Goal: Task Accomplishment & Management: Manage account settings

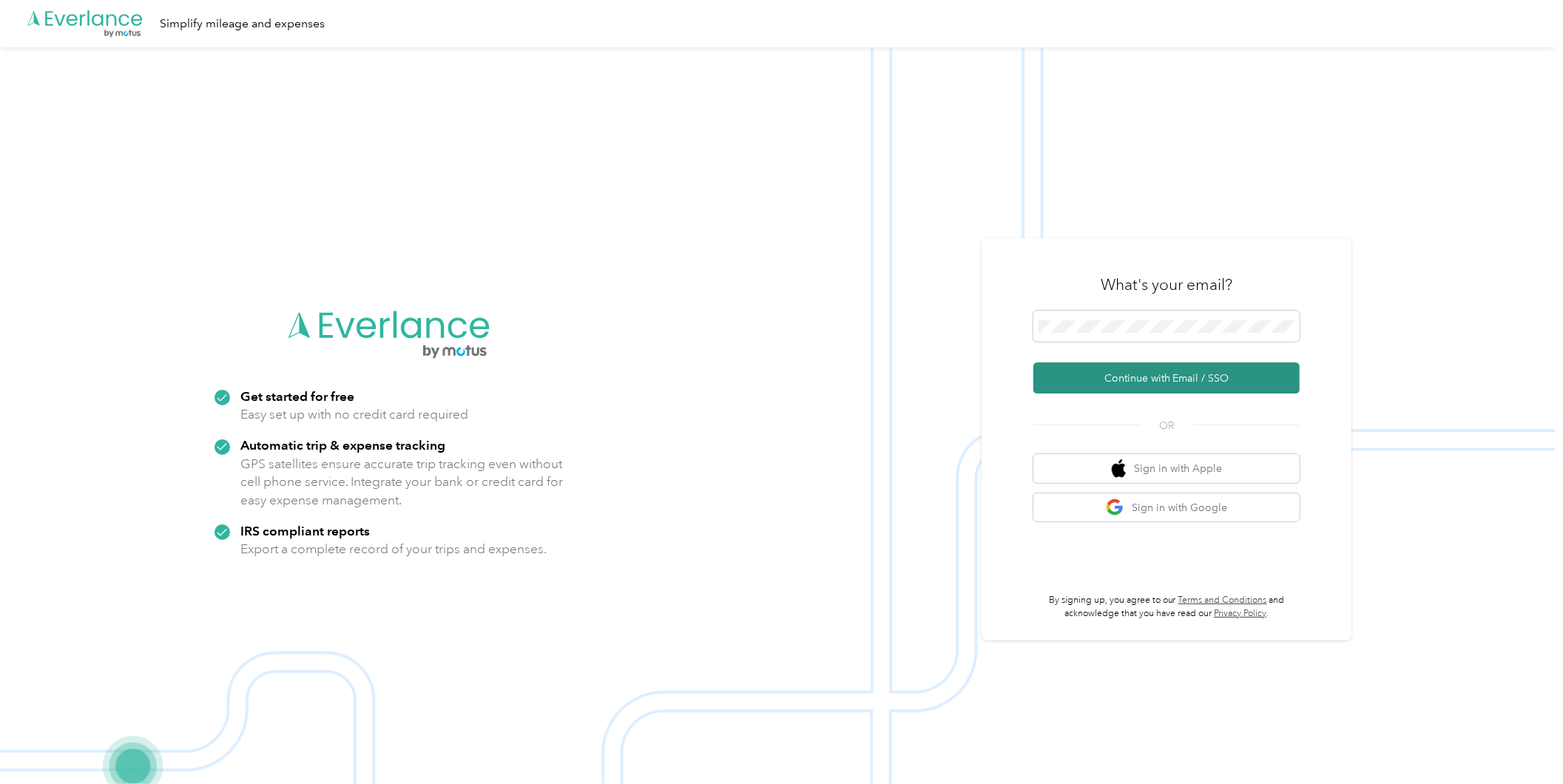
click at [1165, 367] on button "Continue with Email / SSO" at bounding box center [1167, 378] width 267 height 31
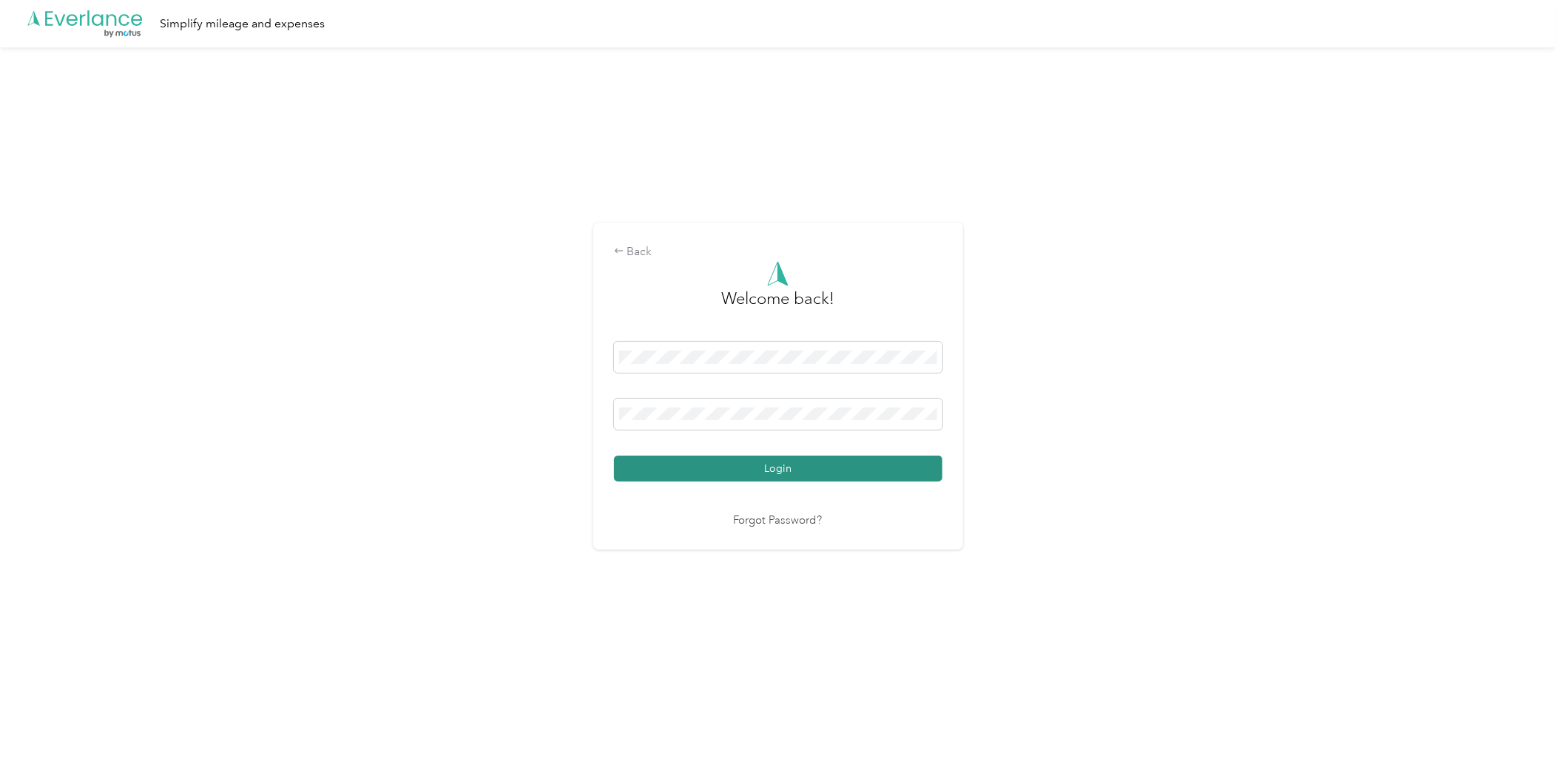
click at [771, 462] on button "Login" at bounding box center [778, 468] width 329 height 25
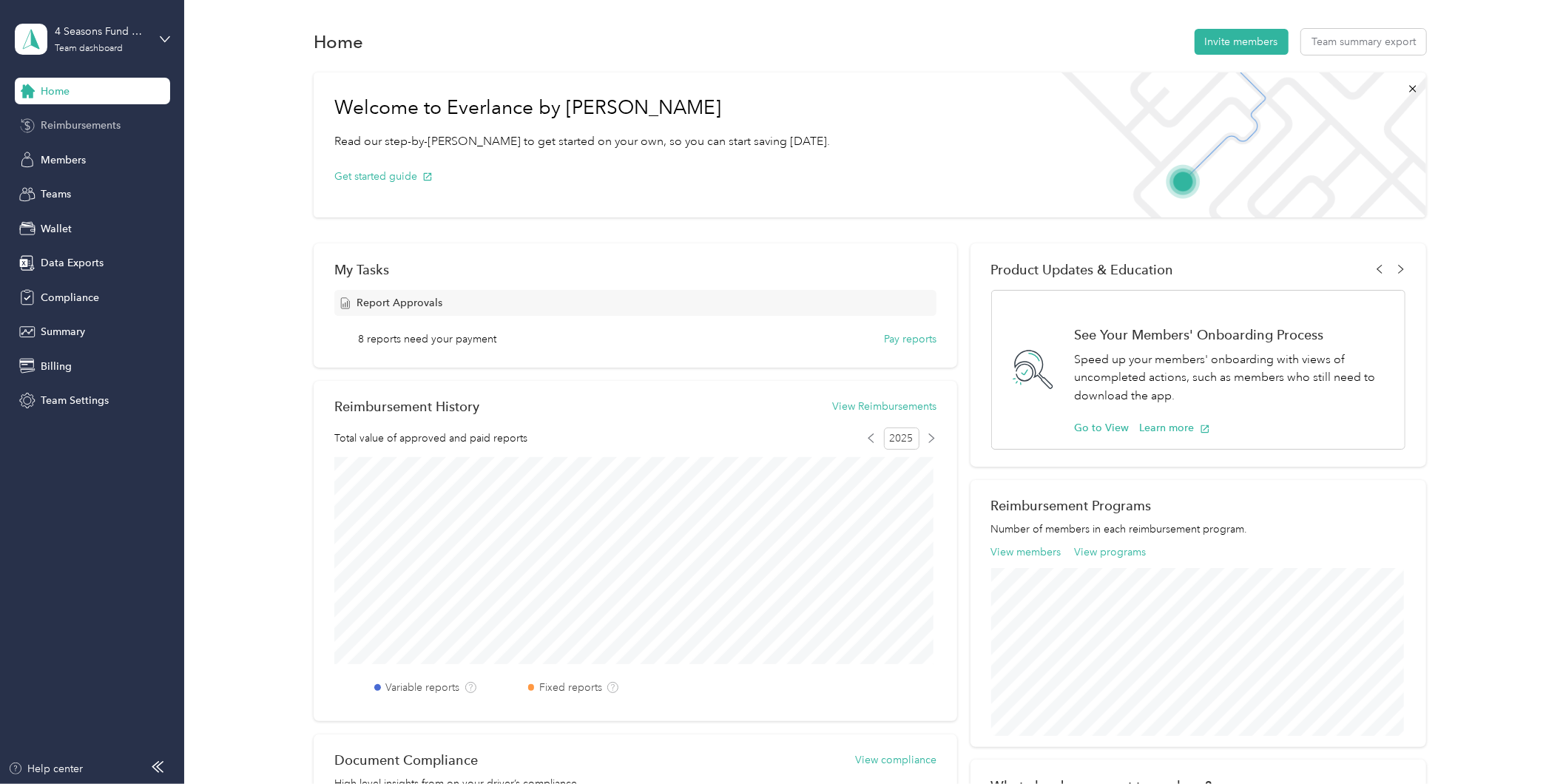
click at [79, 126] on span "Reimbursements" at bounding box center [81, 126] width 80 height 15
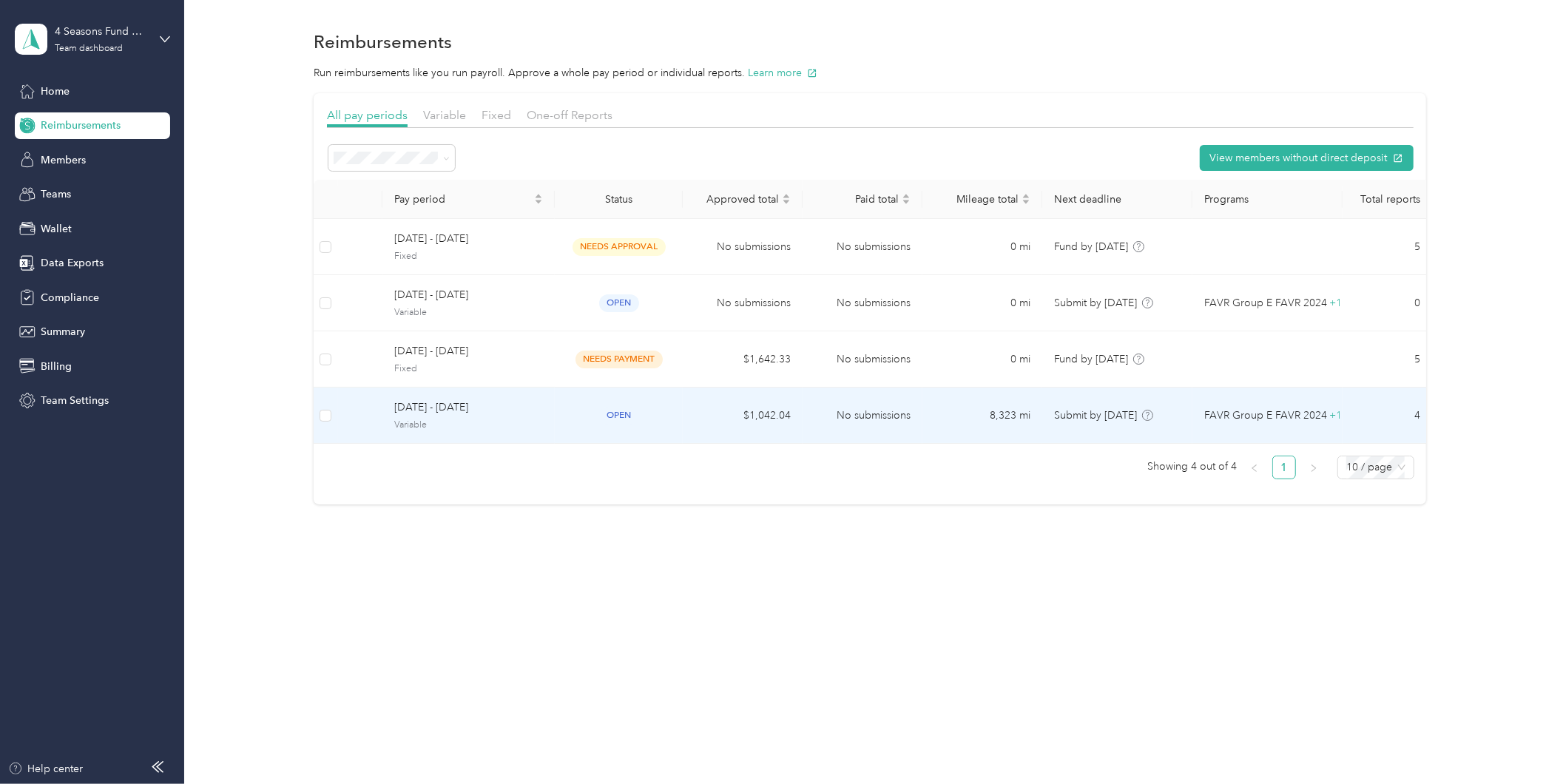
click at [437, 422] on span "Variable" at bounding box center [468, 425] width 149 height 14
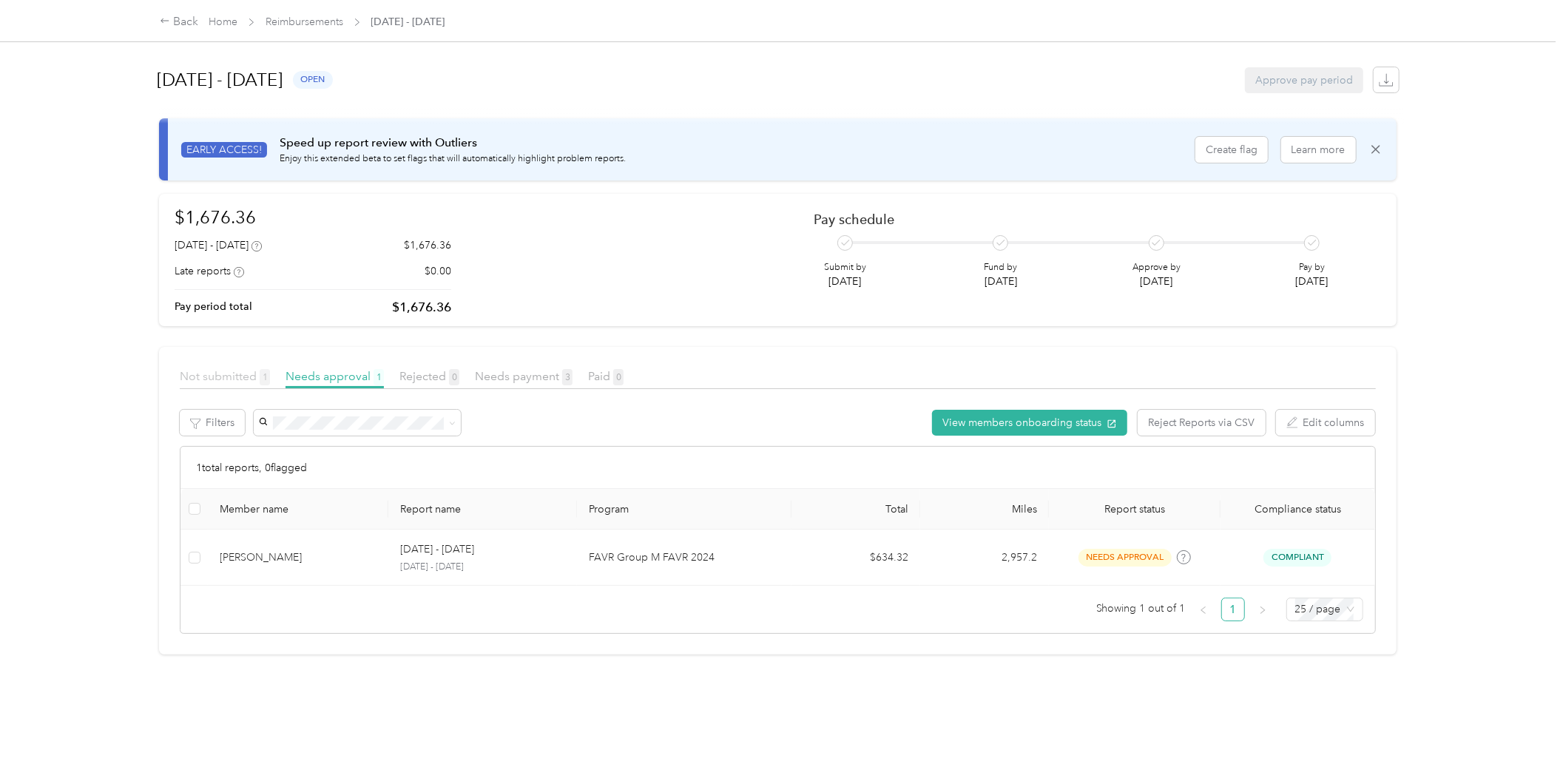
click at [211, 378] on span "Not submitted 1" at bounding box center [225, 376] width 90 height 14
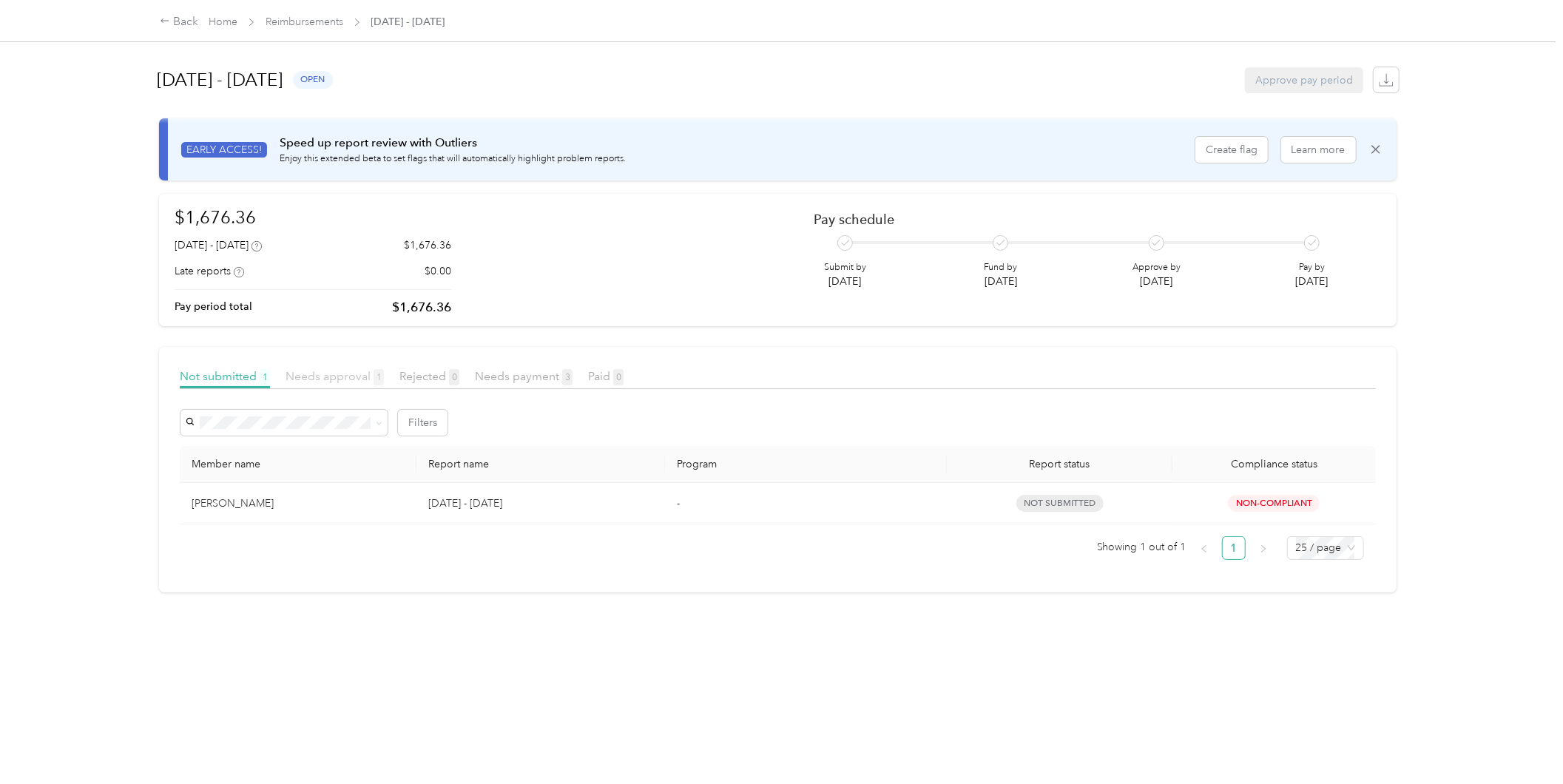
click at [328, 369] on span "Needs approval 1" at bounding box center [335, 376] width 98 height 14
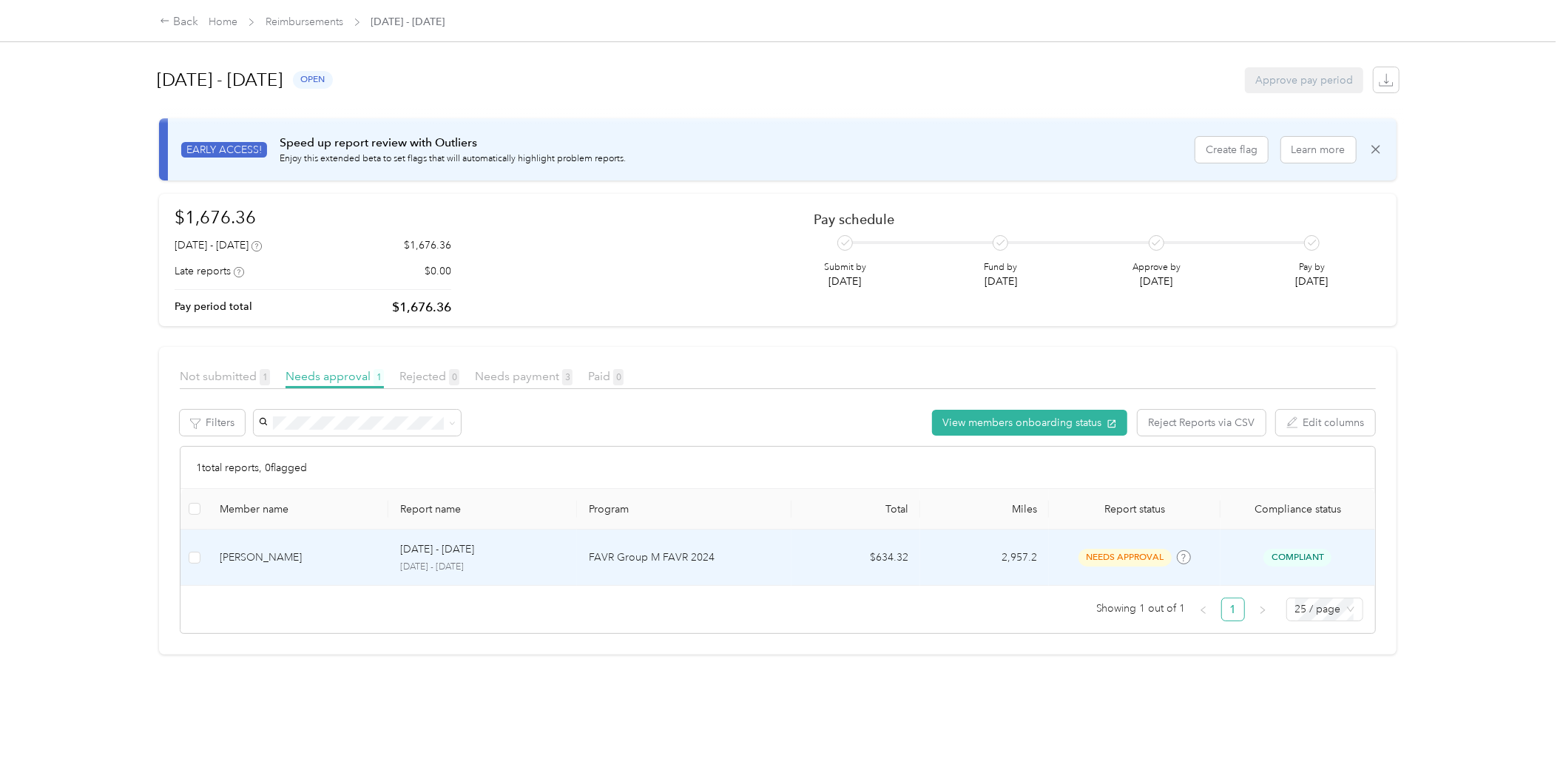
click at [342, 555] on div "[PERSON_NAME]" at bounding box center [298, 557] width 157 height 16
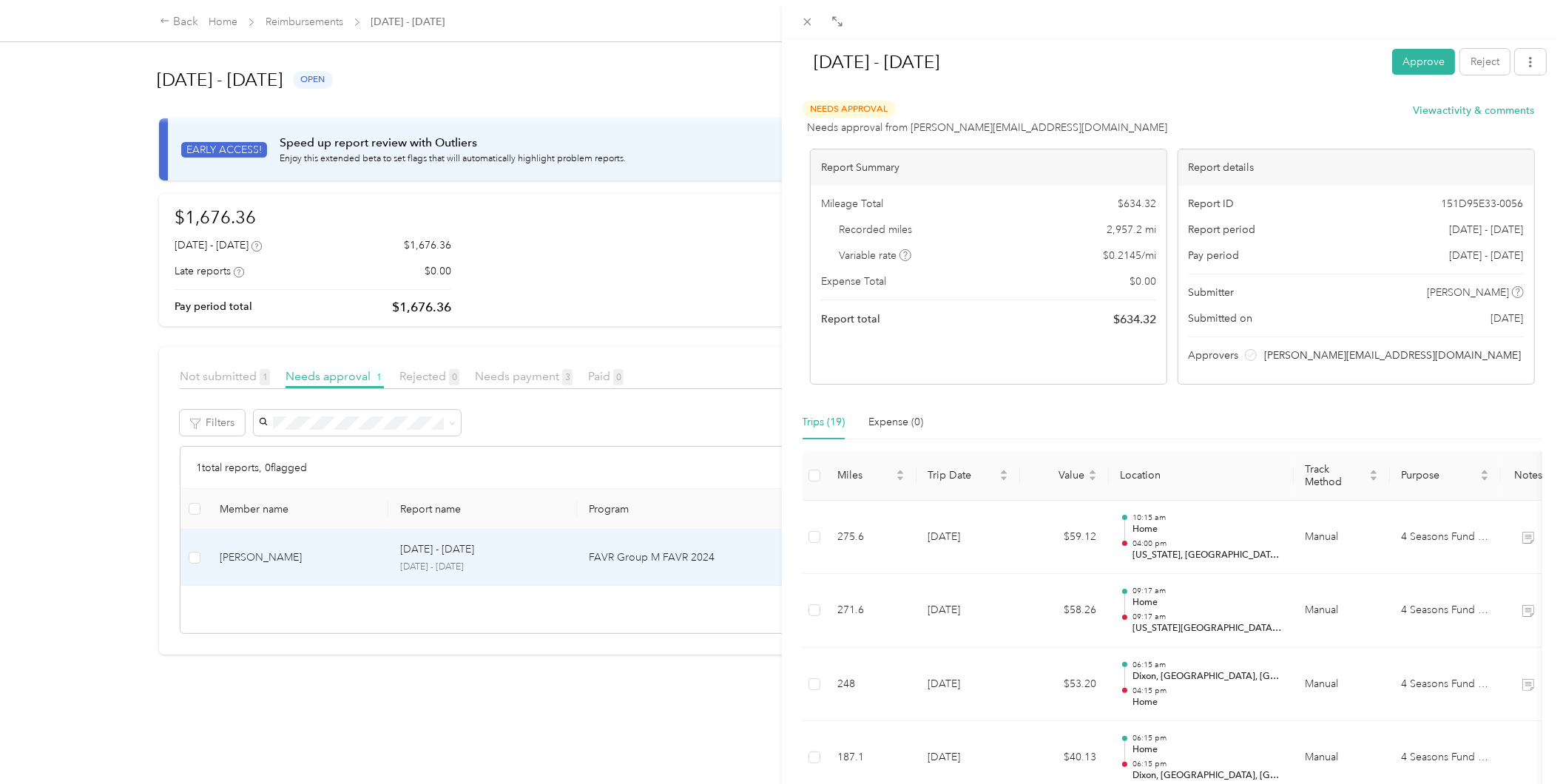
click at [302, 753] on div "[DATE] - [DATE] Approve Reject Needs Approval Needs approval from [PERSON_NAME]…" at bounding box center [781, 392] width 1563 height 784
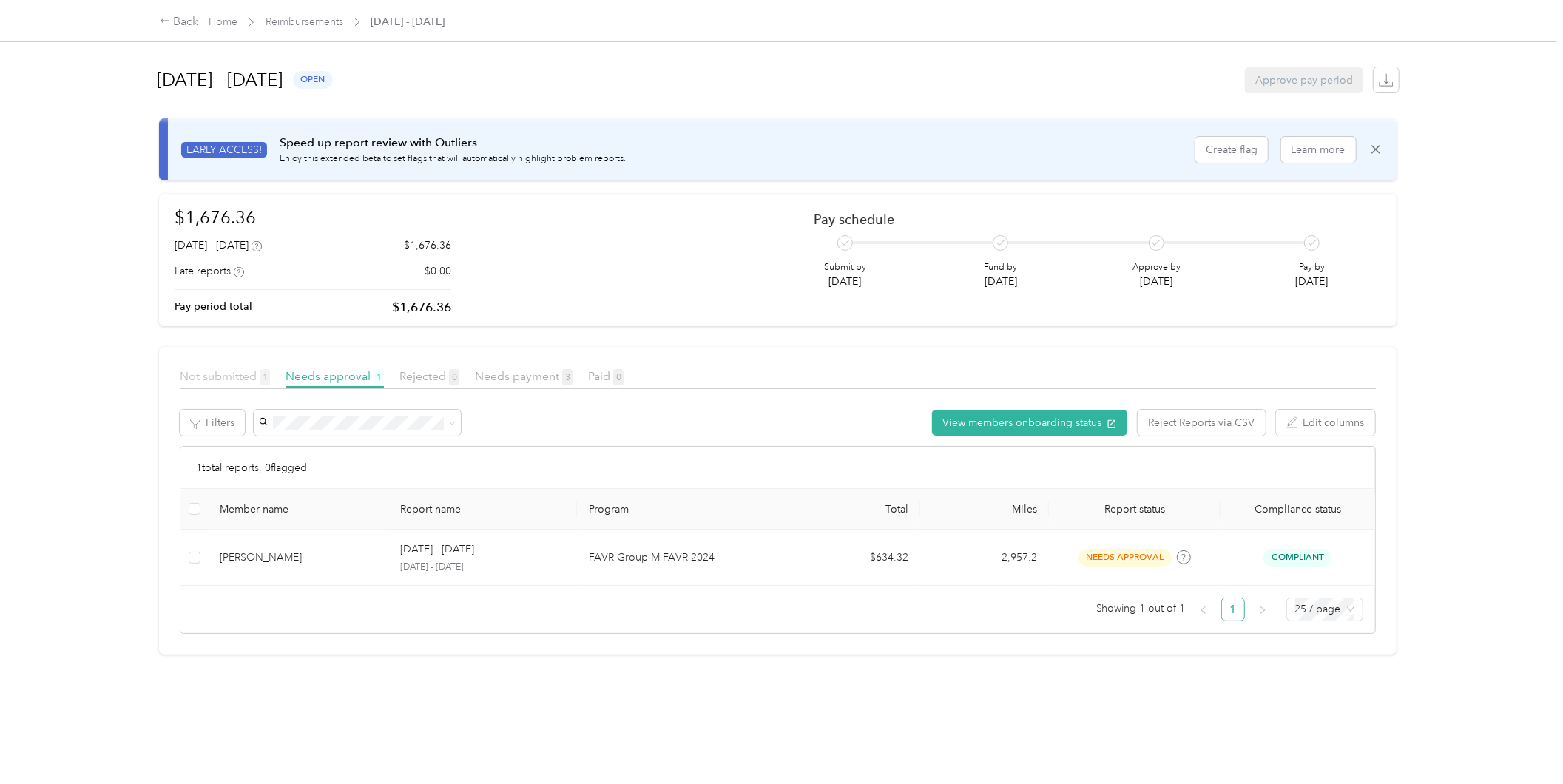
click at [233, 379] on span "Not submitted 1" at bounding box center [225, 376] width 90 height 14
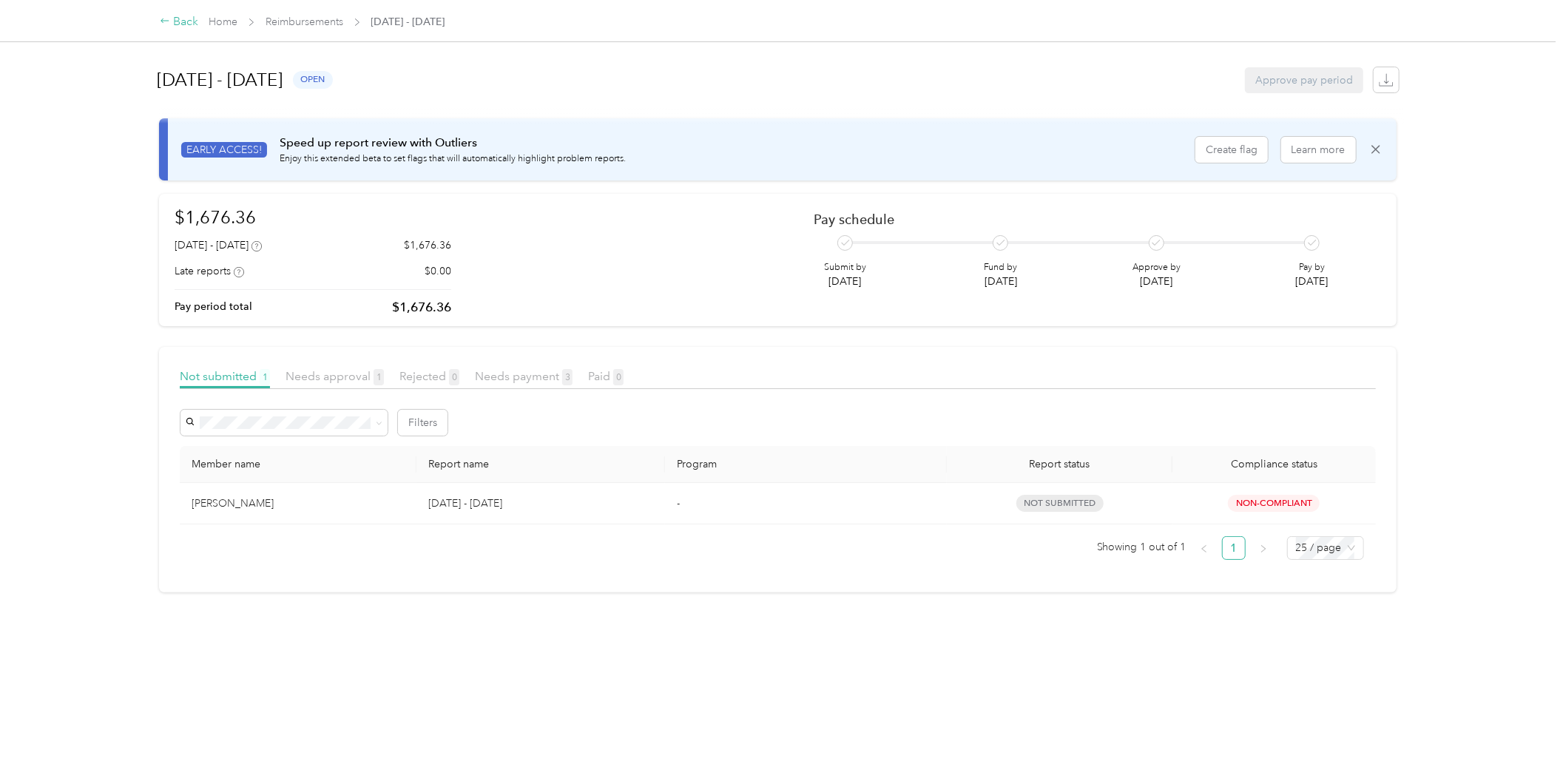
click at [186, 20] on div "Back" at bounding box center [178, 22] width 38 height 18
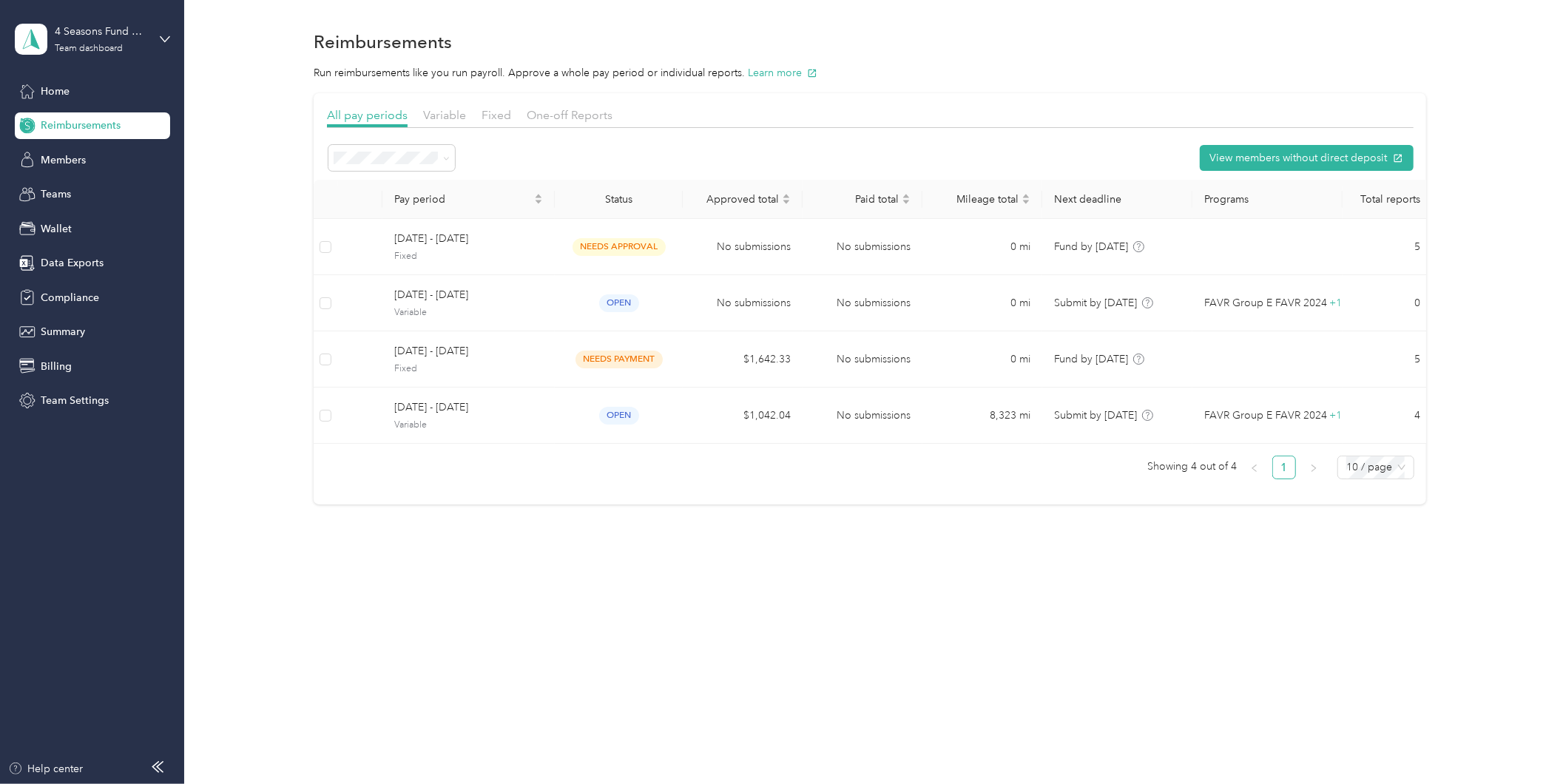
click at [514, 615] on div "Reimbursements Run reimbursements like you run payroll. Approve a whole pay per…" at bounding box center [870, 392] width 1372 height 784
click at [161, 34] on icon at bounding box center [165, 39] width 10 height 10
click at [106, 191] on div "Log out" at bounding box center [171, 186] width 290 height 25
